Goal: Task Accomplishment & Management: Complete application form

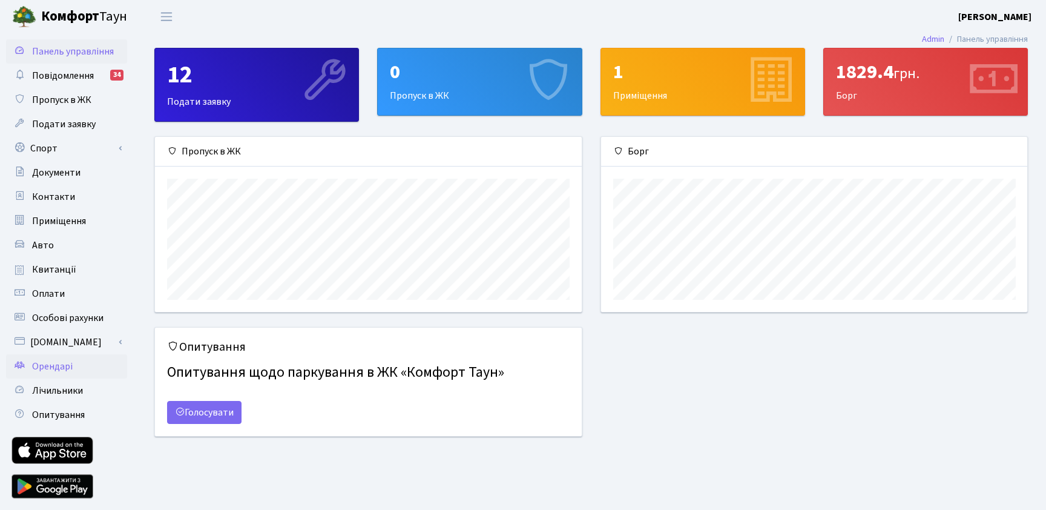
scroll to position [175, 426]
click at [97, 370] on link "Орендарі" at bounding box center [66, 366] width 121 height 24
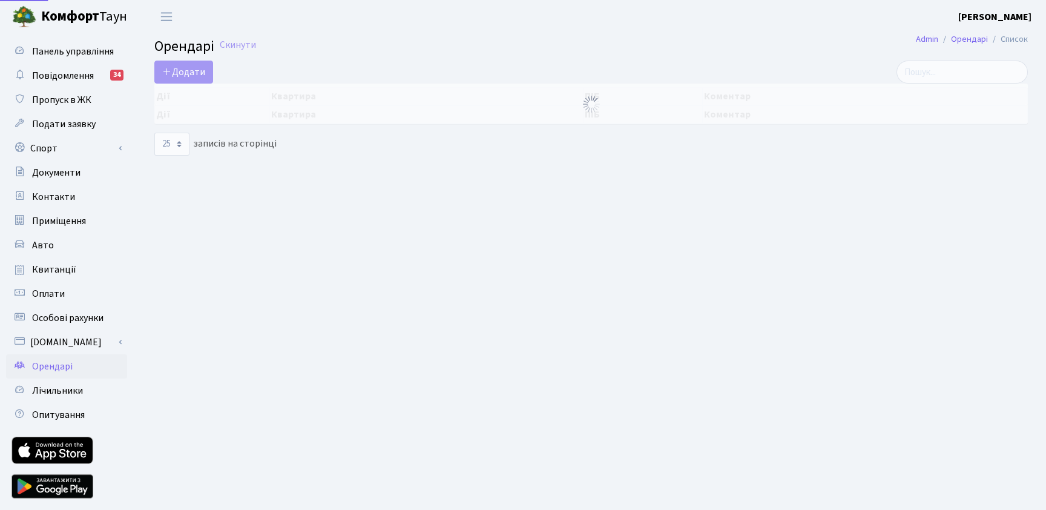
select select "25"
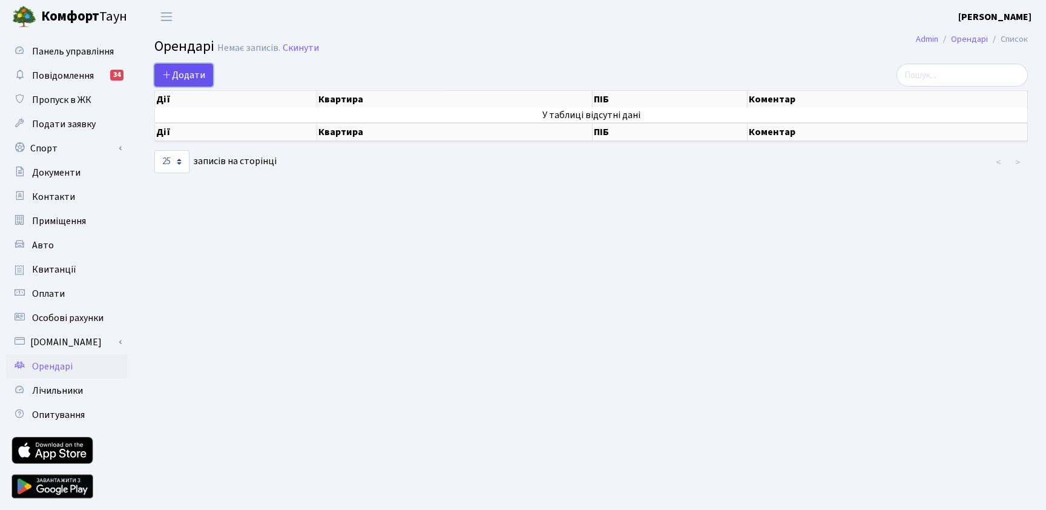
click at [185, 71] on span "Додати" at bounding box center [183, 74] width 43 height 13
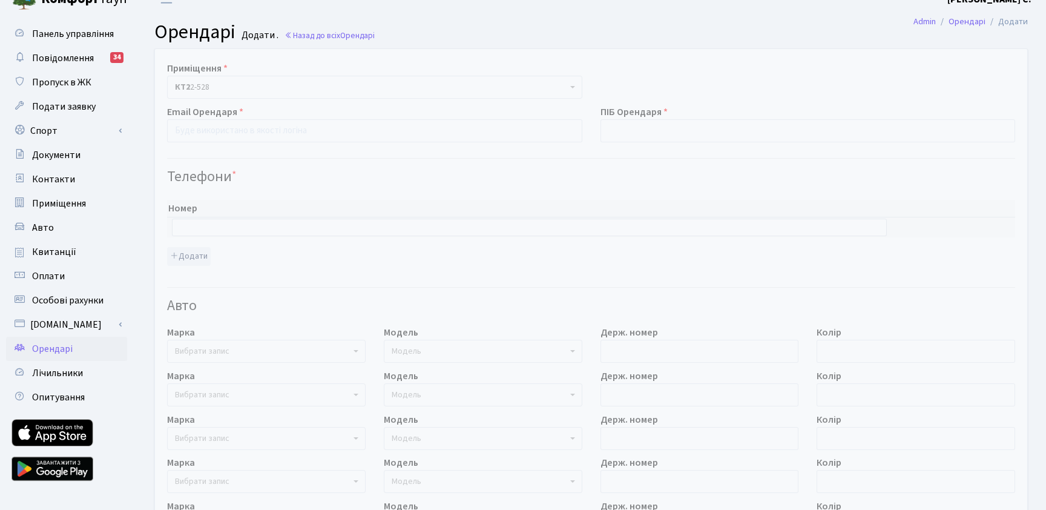
scroll to position [20, 0]
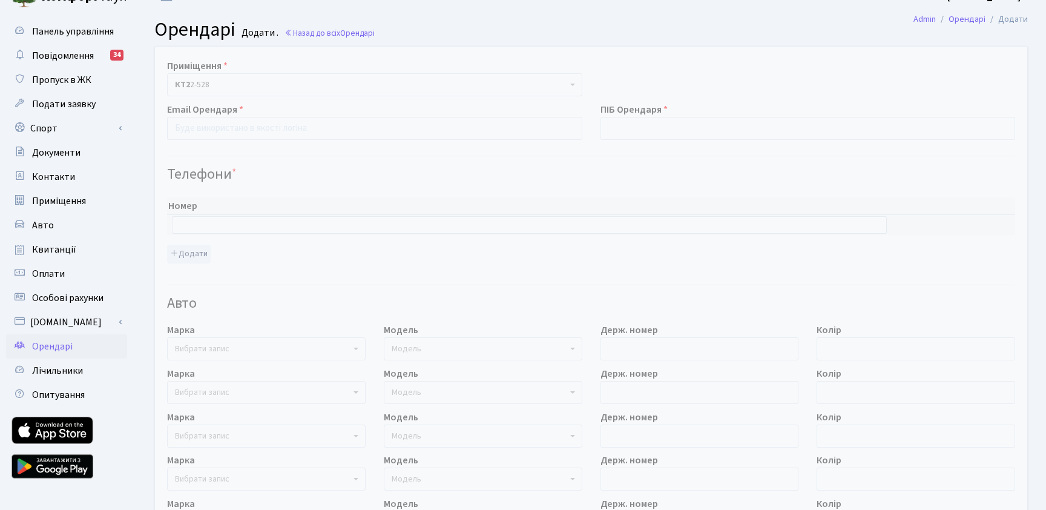
click at [355, 349] on b at bounding box center [355, 348] width 5 height 2
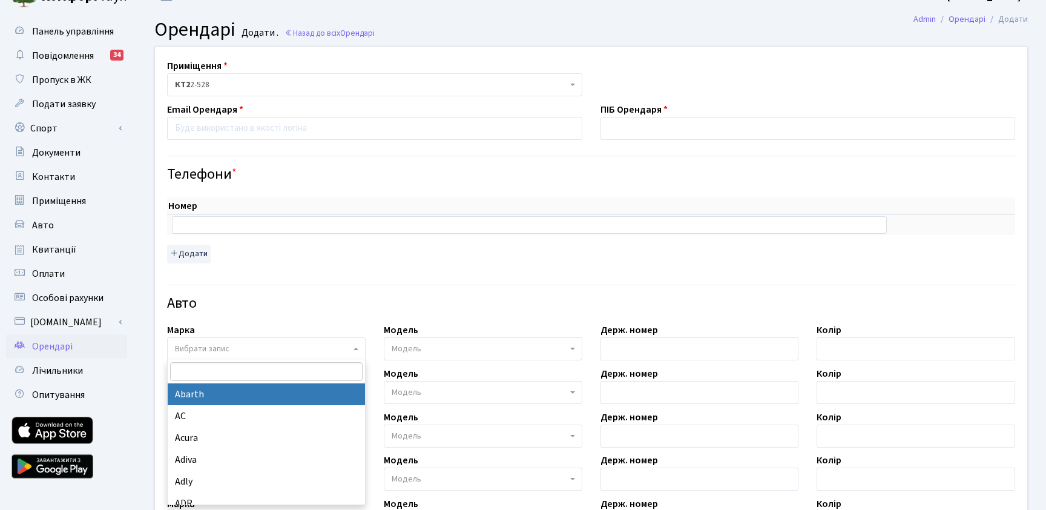
click at [364, 299] on h4 "Авто" at bounding box center [591, 304] width 848 height 18
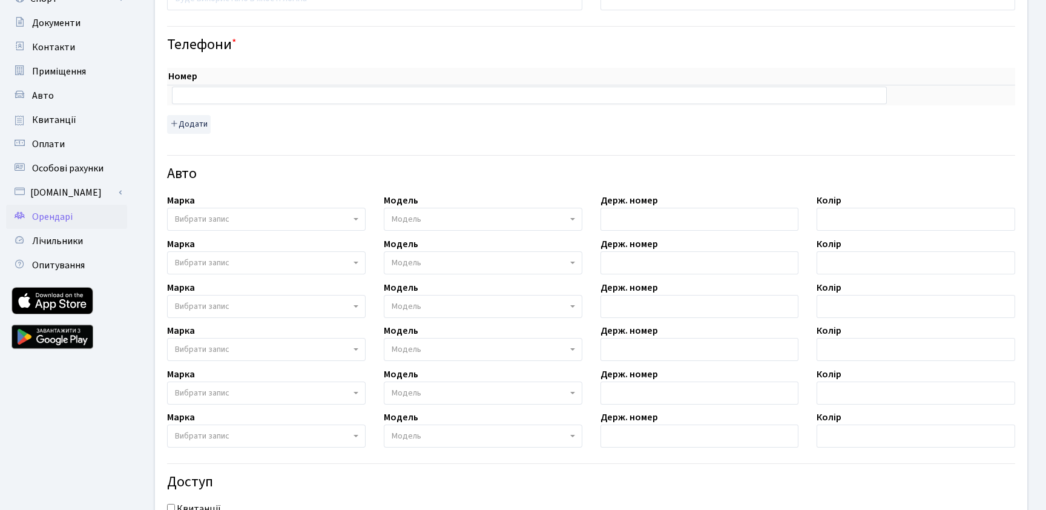
scroll to position [147, 0]
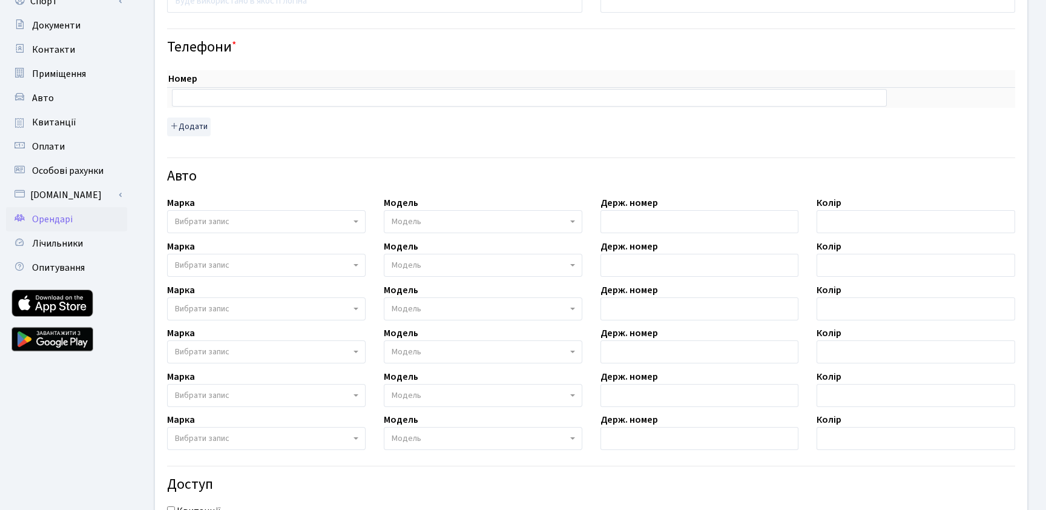
click at [349, 221] on span "Вибрати запис" at bounding box center [262, 221] width 175 height 12
type input "р"
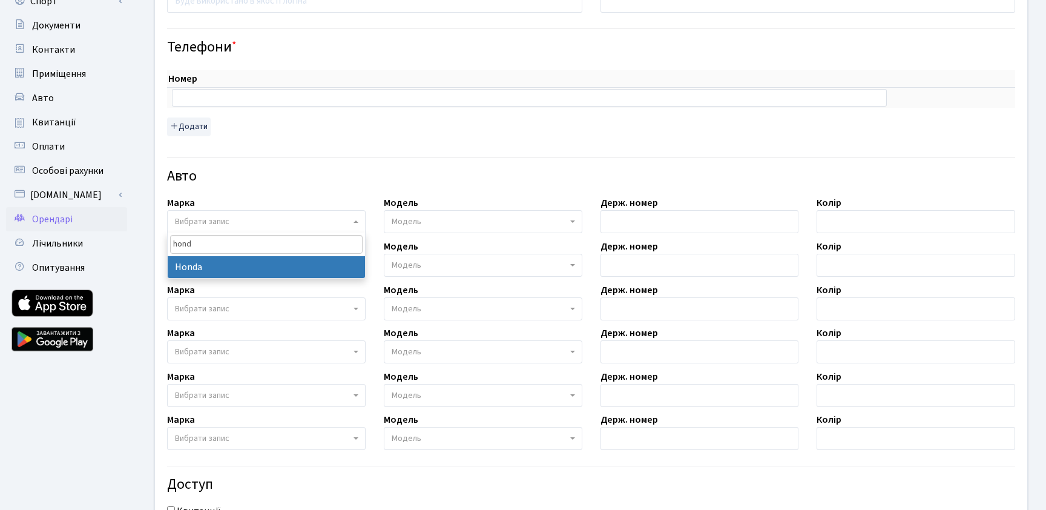
type input "hond"
select select "57"
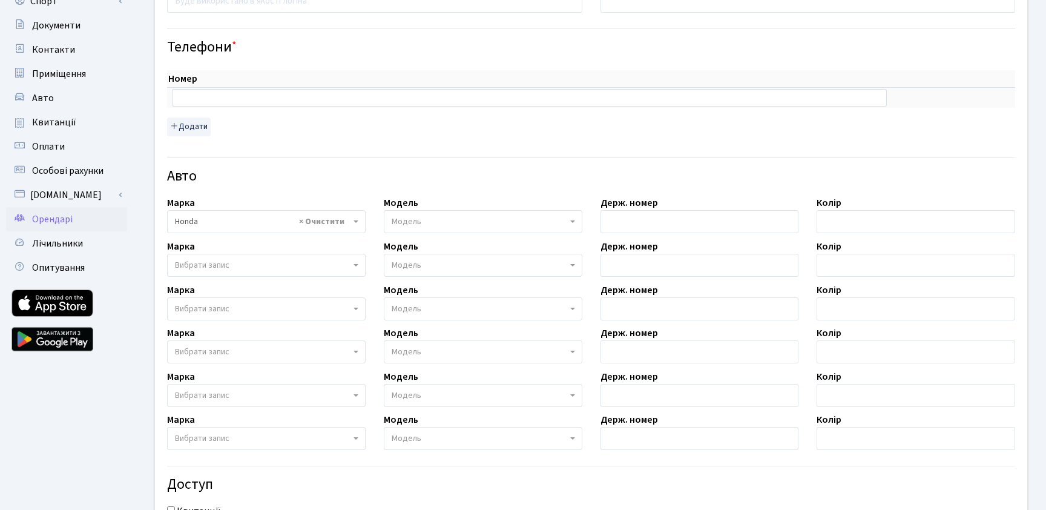
click at [430, 219] on span "Модель" at bounding box center [479, 221] width 175 height 12
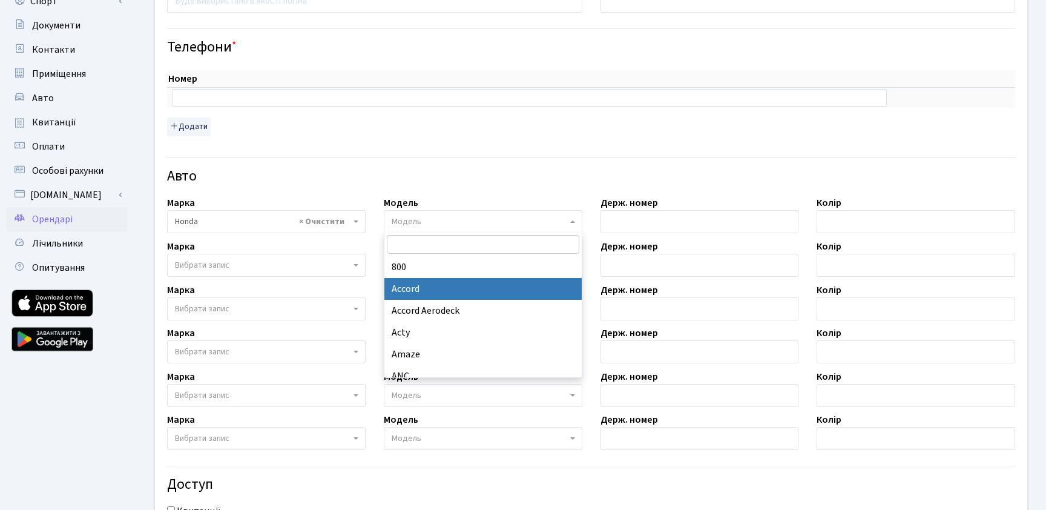
select select "885"
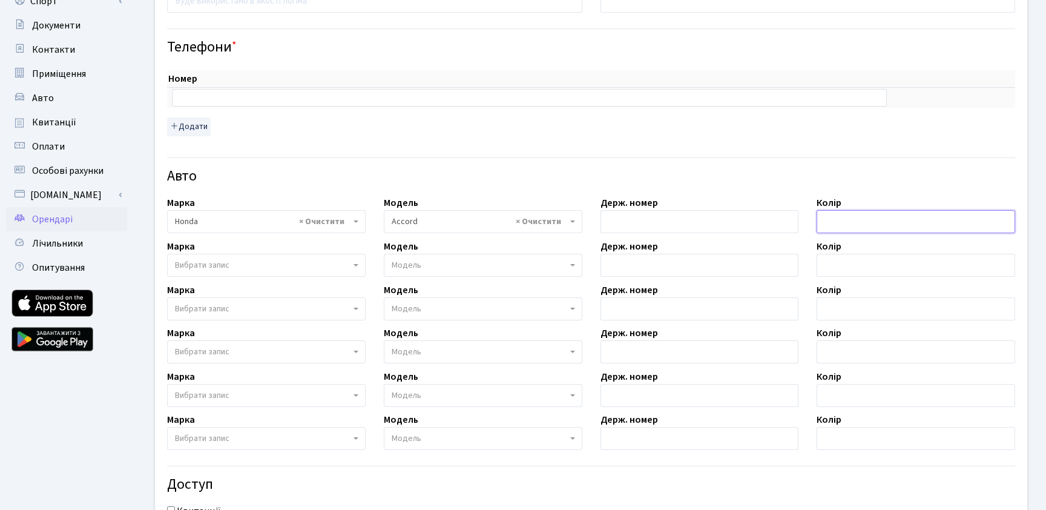
click at [838, 220] on input "text" at bounding box center [915, 221] width 198 height 23
type input "c"
type input "с"
type input "синій"
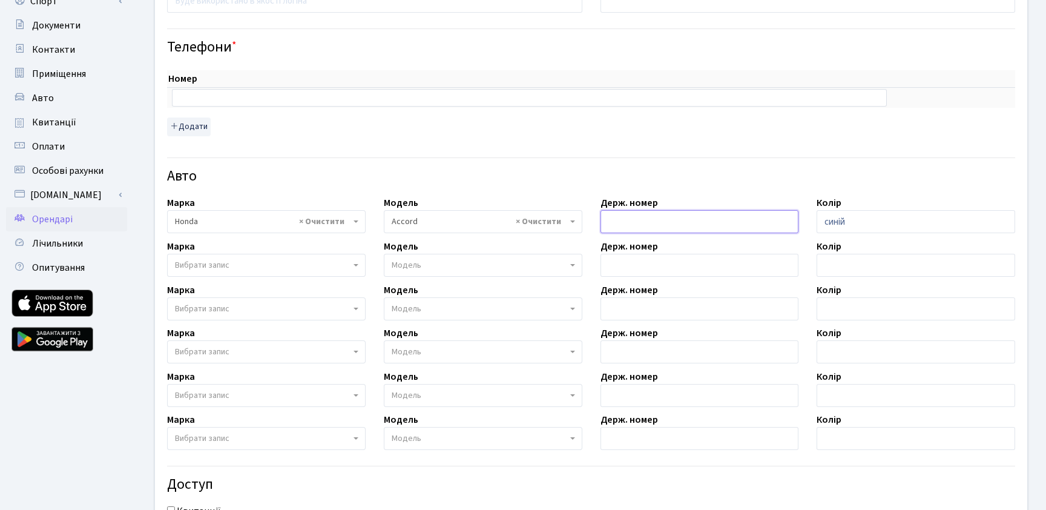
click at [644, 228] on input "text" at bounding box center [699, 221] width 198 height 23
paste input "КА0911РЕ"
type input "КА0911РЕ"
click at [730, 176] on h4 "Авто" at bounding box center [591, 177] width 848 height 18
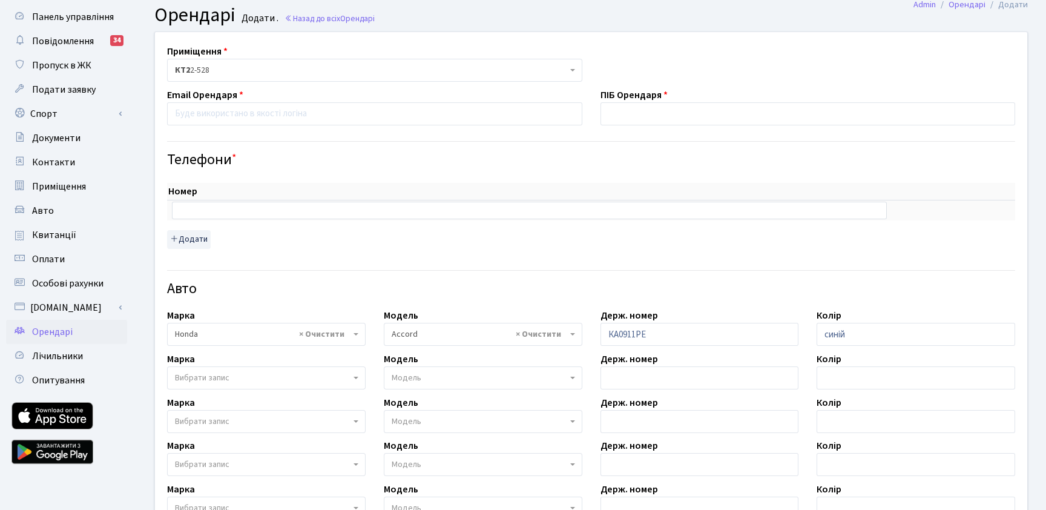
scroll to position [31, 0]
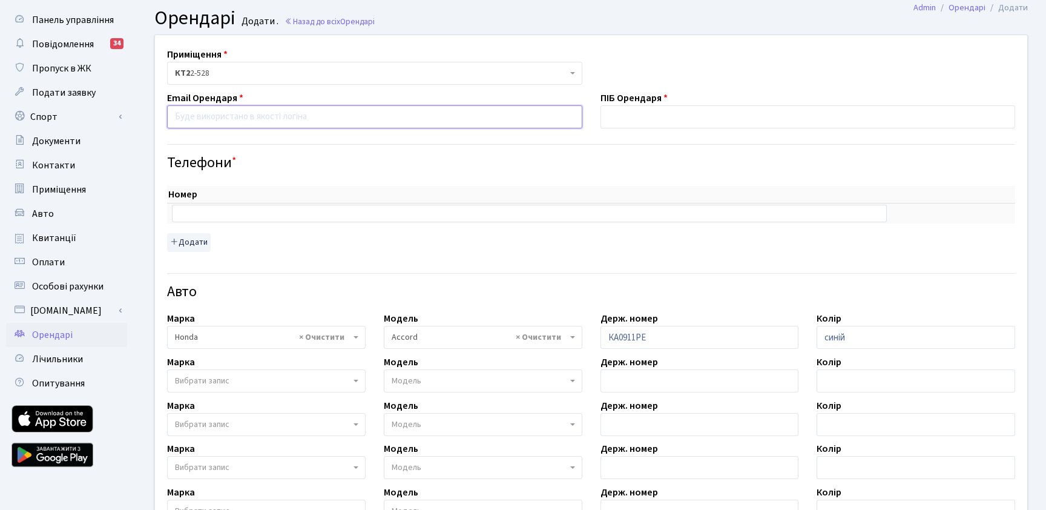
click at [209, 117] on input "email" at bounding box center [374, 116] width 415 height 23
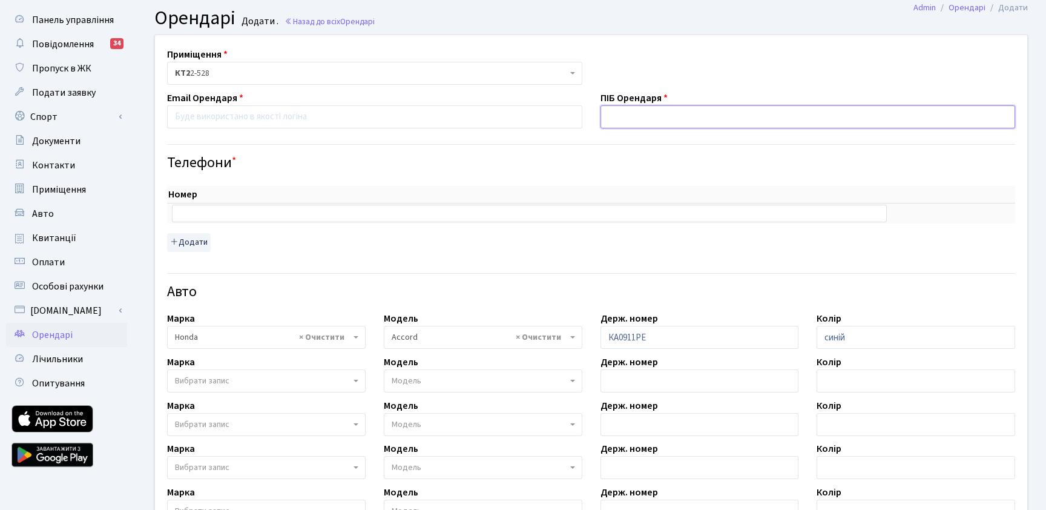
click at [646, 113] on input "text" at bounding box center [807, 116] width 415 height 23
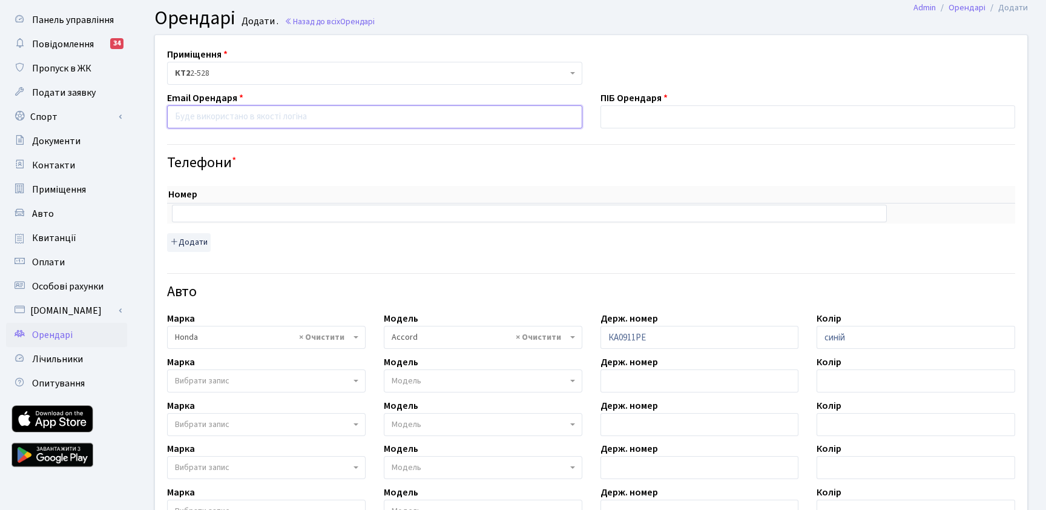
click at [351, 122] on input "email" at bounding box center [374, 116] width 415 height 23
paste input "iracherniavska@gmail.com"
type input "iracherniavska@gmail.com"
click at [397, 145] on div "Телефони *" at bounding box center [591, 153] width 866 height 38
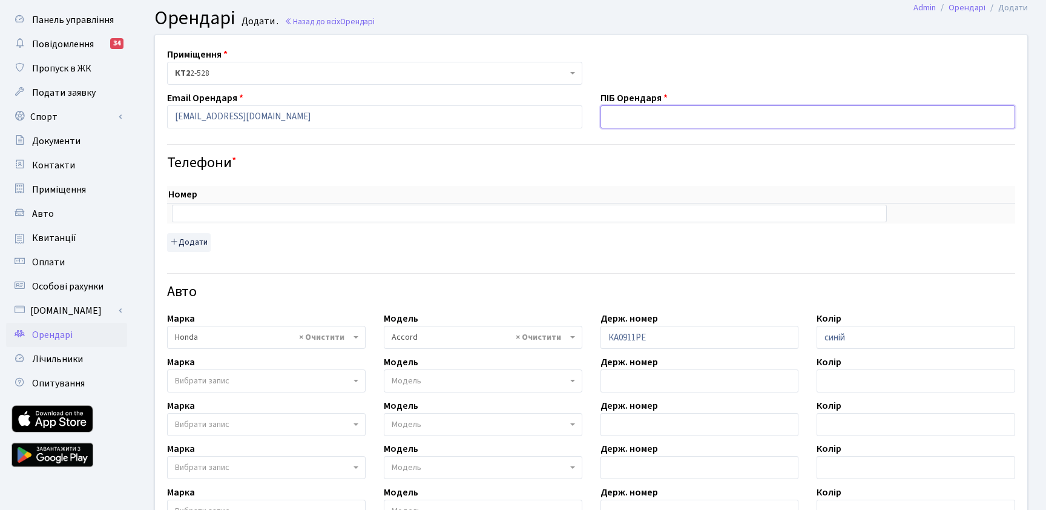
click at [637, 114] on input "text" at bounding box center [807, 116] width 415 height 23
type input "[PERSON_NAME]"
click at [564, 167] on h4 "Телефони *" at bounding box center [591, 163] width 848 height 18
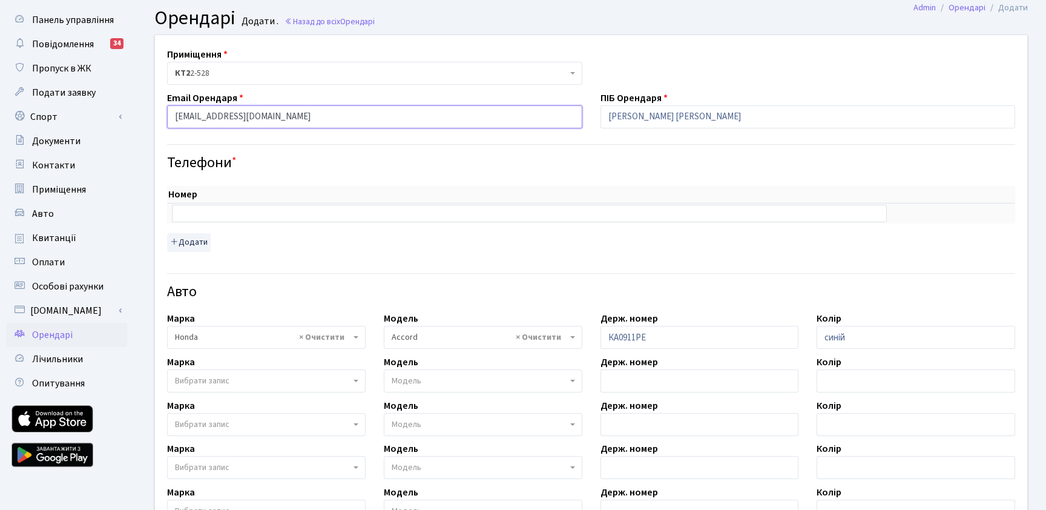
click at [174, 116] on input "iracherniavska@gmail.com" at bounding box center [374, 116] width 415 height 23
click at [315, 126] on input "iracherniavska@gmail.com" at bounding box center [374, 116] width 415 height 23
click at [325, 145] on div "Телефони *" at bounding box center [591, 153] width 866 height 38
click at [321, 144] on hr at bounding box center [591, 144] width 848 height 1
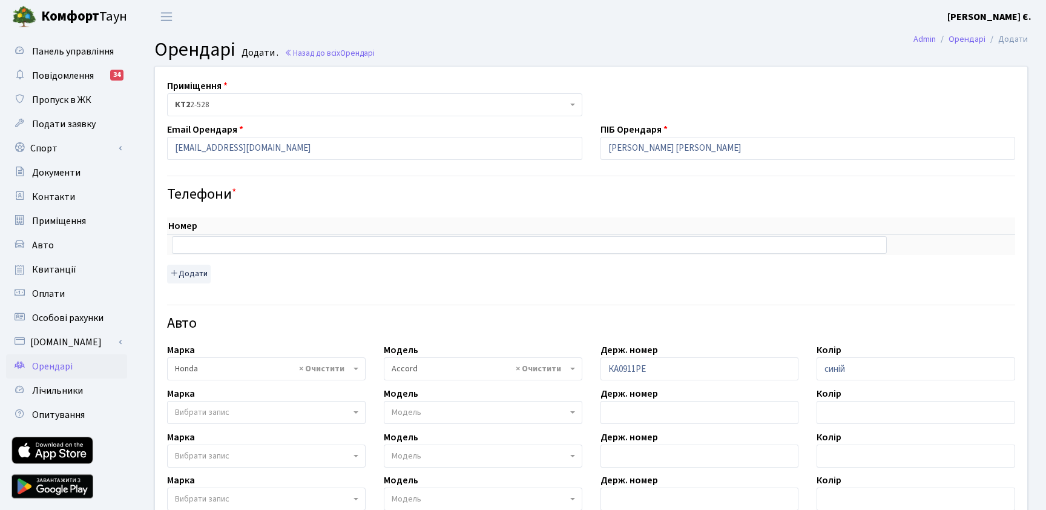
scroll to position [306, 0]
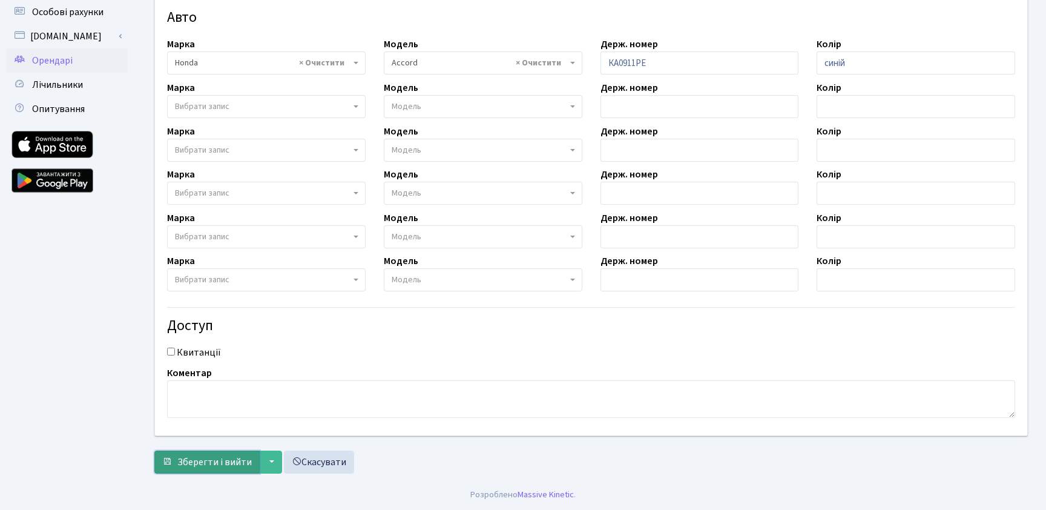
click at [218, 467] on span "Зберегти і вийти" at bounding box center [214, 461] width 74 height 13
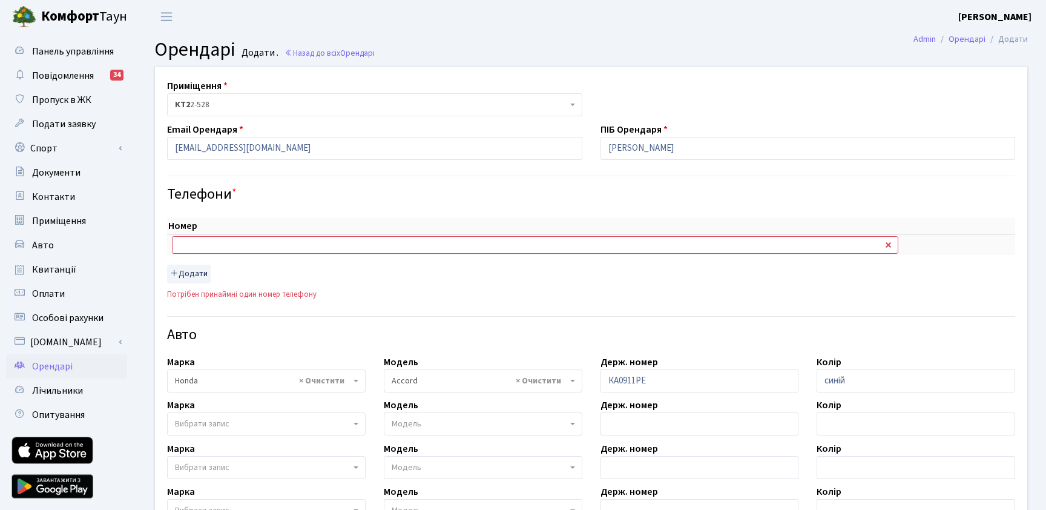
select select "885"
click at [282, 243] on input "text" at bounding box center [535, 244] width 726 height 17
click at [197, 246] on input "text" at bounding box center [535, 244] width 726 height 17
paste input "+380933731826"
click at [309, 274] on div "Номер sort item delete item +380933731826 sort item delete item Додати" at bounding box center [591, 249] width 848 height 65
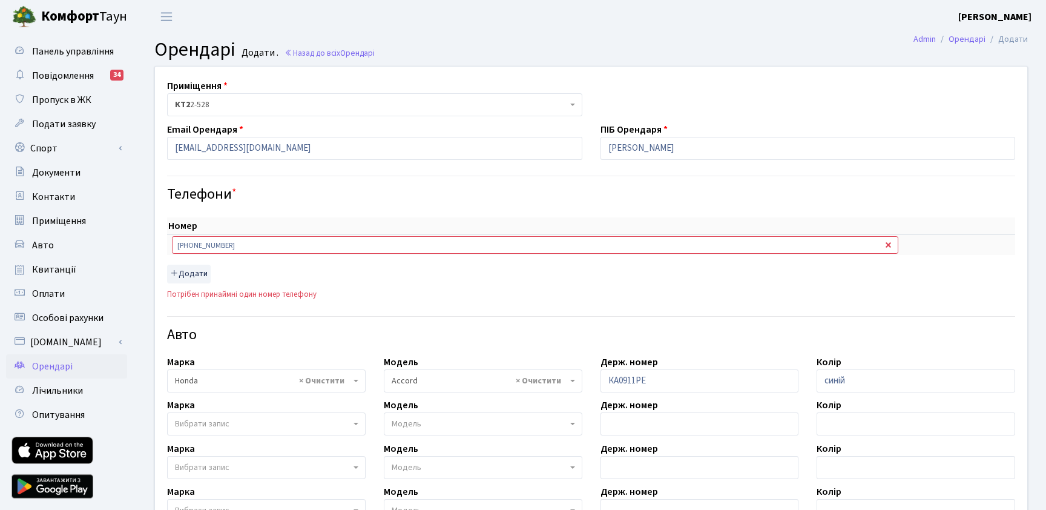
click at [766, 278] on div "Номер sort item delete item +380933731826 sort item delete item Додати" at bounding box center [591, 249] width 848 height 65
click at [906, 265] on div "Номер sort item delete item +380933731826 sort item delete item Додати" at bounding box center [591, 249] width 848 height 65
drag, startPoint x: 188, startPoint y: 245, endPoint x: 163, endPoint y: 244, distance: 24.8
click at [163, 244] on div "Номер sort item delete item +380933731826 sort item delete item Додати" at bounding box center [591, 251] width 866 height 97
type input "0933731826"
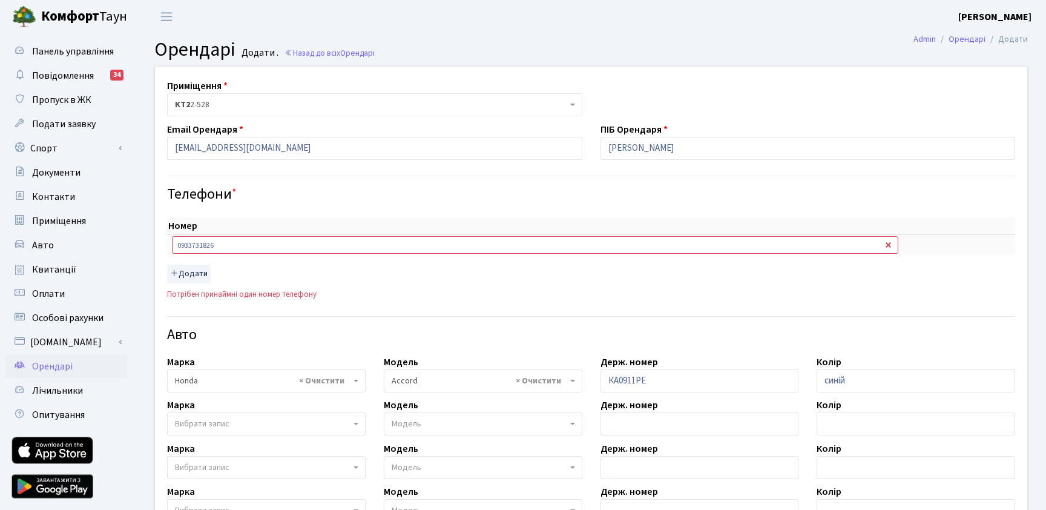
click at [293, 274] on div "Номер sort item delete item 0933731826 sort item delete item Додати" at bounding box center [591, 249] width 848 height 65
click at [282, 221] on th "Номер" at bounding box center [535, 226] width 736 height 18
drag, startPoint x: 219, startPoint y: 248, endPoint x: 141, endPoint y: 236, distance: 79.0
click at [141, 236] on div "Приміщення <b>КТ2</b>&nbsp;&nbsp;&nbsp;2-528 КТ2 2-528 Email Орендаря iracherni…" at bounding box center [591, 431] width 910 height 730
click at [859, 235] on td at bounding box center [535, 245] width 736 height 20
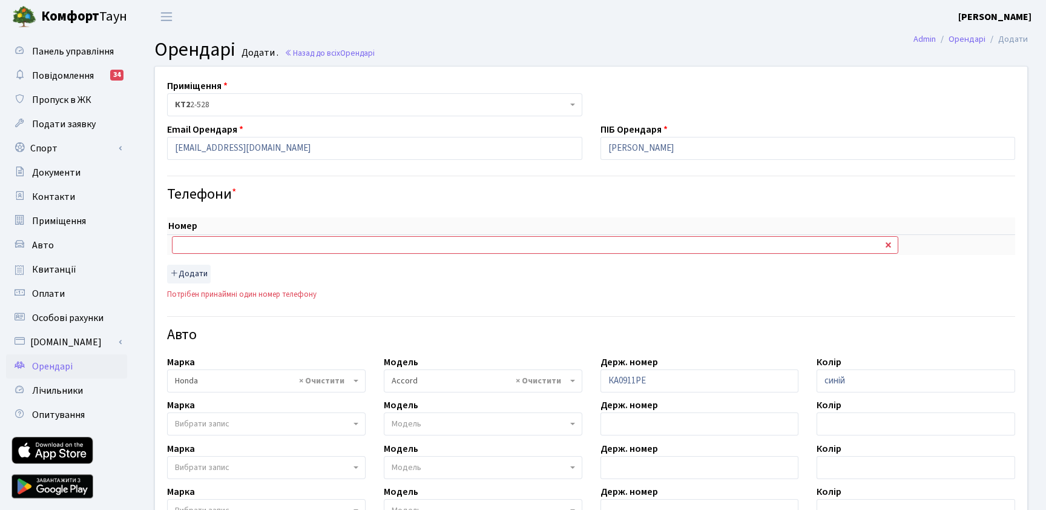
click at [869, 244] on input "text" at bounding box center [535, 244] width 726 height 17
drag, startPoint x: 713, startPoint y: 299, endPoint x: 590, endPoint y: 289, distance: 123.8
click at [713, 299] on div "Потрібен принаймні один номер телефону" at bounding box center [591, 294] width 848 height 11
click at [234, 281] on div "Номер sort item delete item sort item delete item Додати" at bounding box center [591, 249] width 848 height 65
click at [284, 274] on div "Номер sort item delete item sort item delete item Додати" at bounding box center [591, 249] width 848 height 65
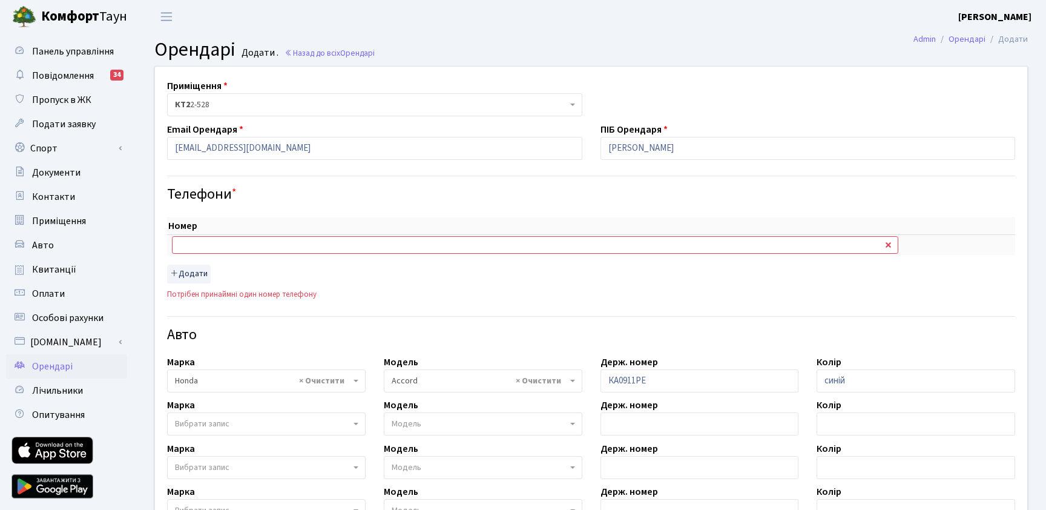
click at [202, 246] on input "text" at bounding box center [535, 244] width 726 height 17
click at [184, 246] on input "text" at bounding box center [535, 244] width 726 height 17
paste input "+380933731826"
type input "+380933731826"
click at [313, 270] on div "Номер sort item delete item +380933731826 sort item delete item Додати" at bounding box center [591, 249] width 848 height 65
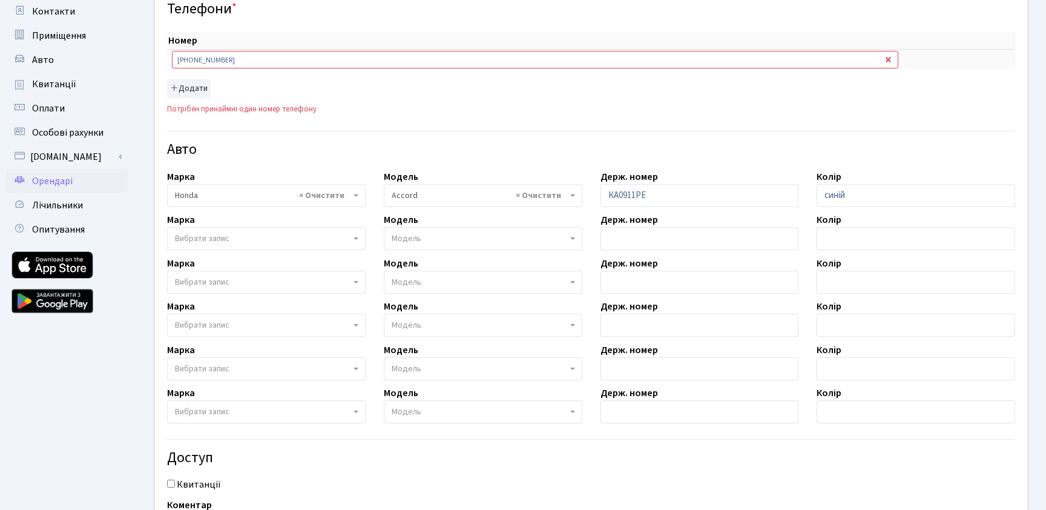
scroll to position [317, 0]
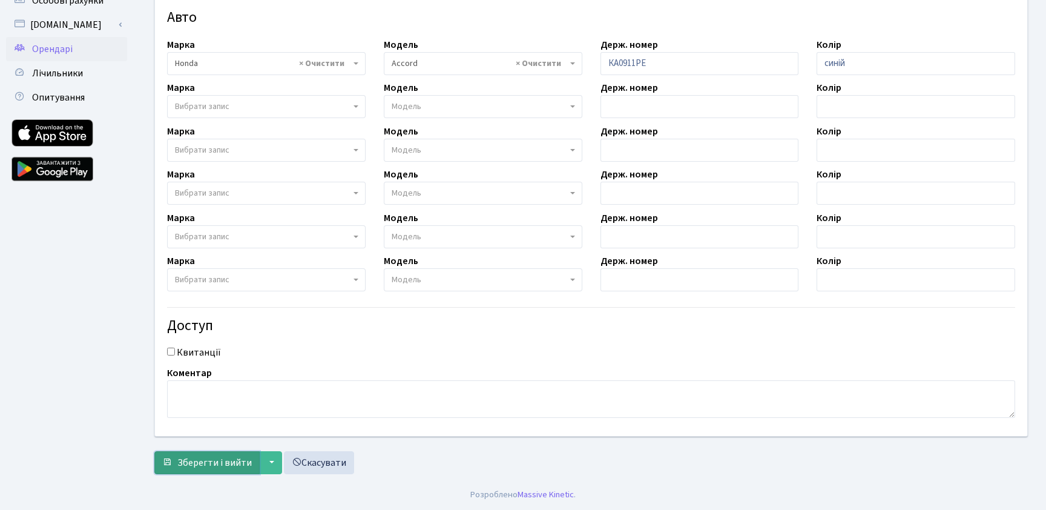
click at [227, 453] on button "Зберегти і вийти" at bounding box center [206, 462] width 105 height 23
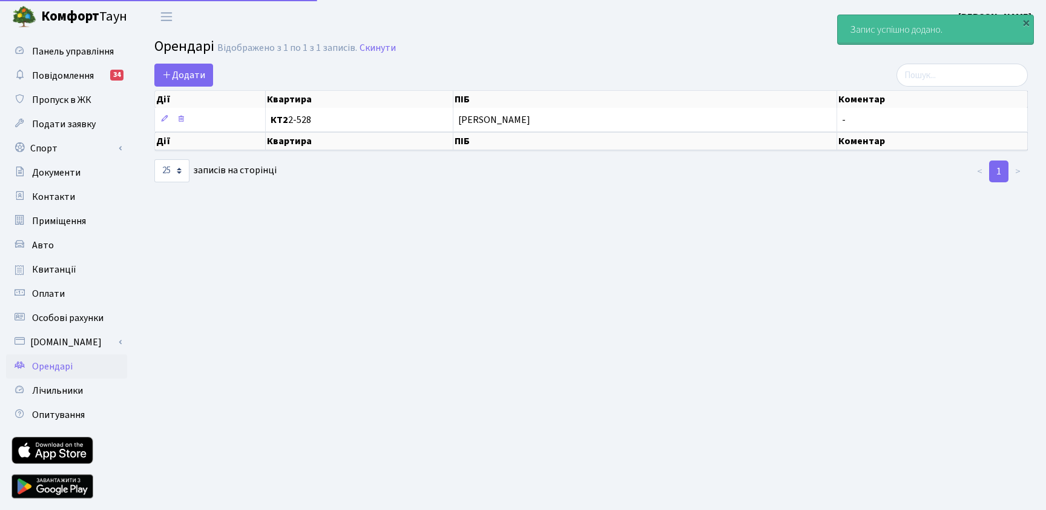
select select "25"
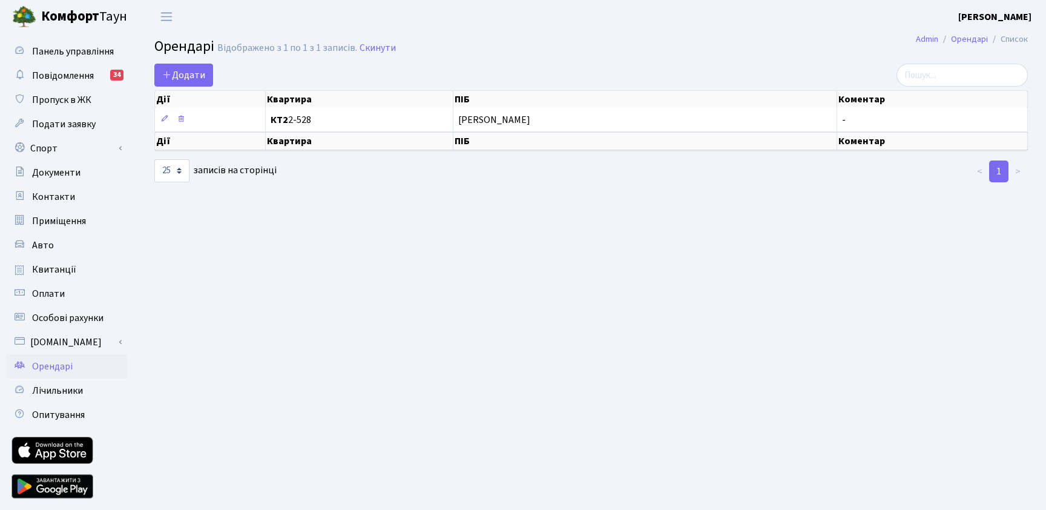
click at [334, 274] on main "Admin Орендарі Список Орендарі Відображено з 1 по 1 з 1 записів. Скинути Додати…" at bounding box center [591, 273] width 910 height 481
